Goal: Transaction & Acquisition: Purchase product/service

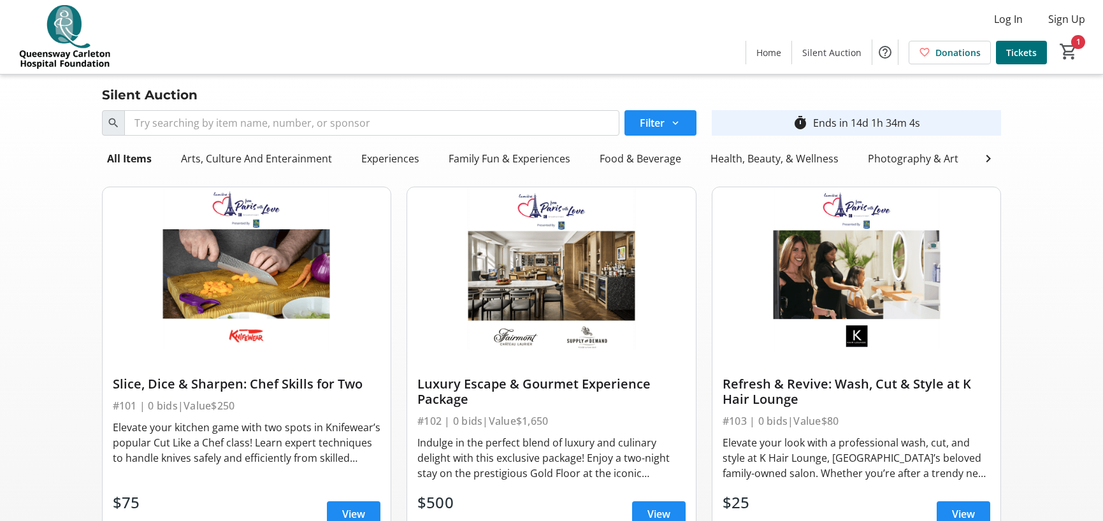
scroll to position [892, 0]
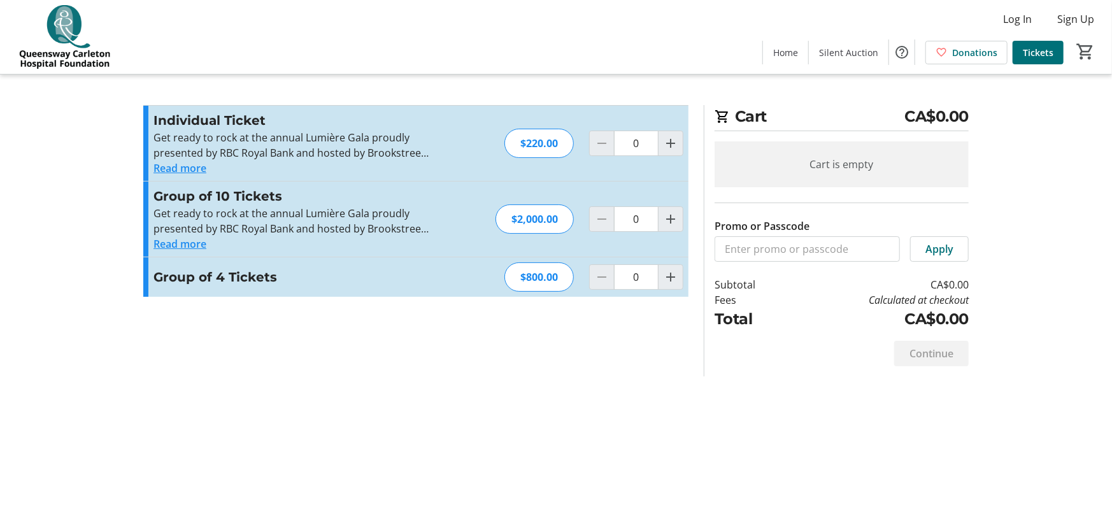
click at [566, 435] on div "Cart CA$0.00 Cart is empty Promo or Passcode Apply Subtotal CA$0.00 Fees Calcul…" at bounding box center [556, 260] width 841 height 521
click at [796, 55] on span "Home" at bounding box center [785, 52] width 25 height 13
